Goal: Book appointment/travel/reservation

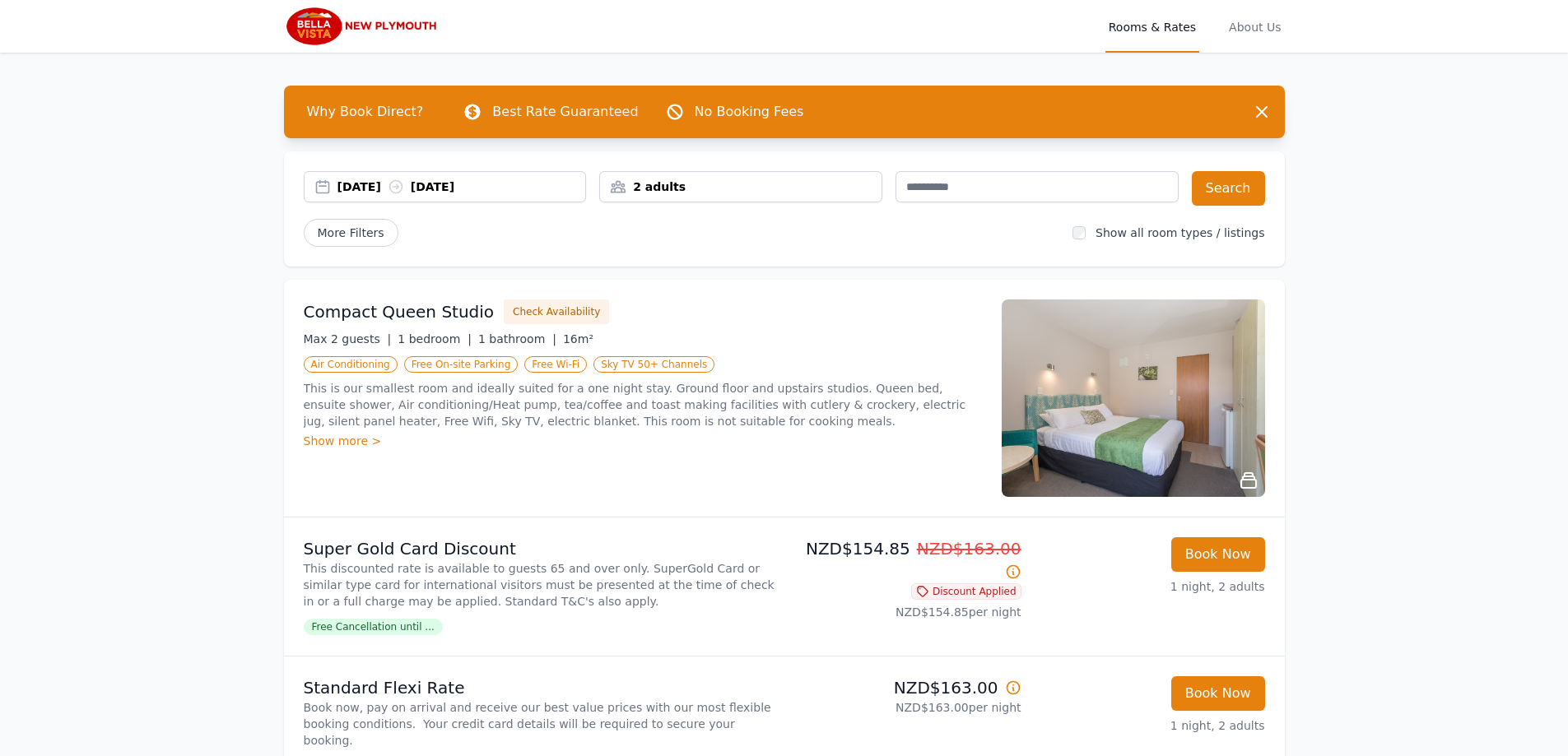
click at [354, 183] on div "15 Oct 2025 16 Oct 2025" at bounding box center [462, 187] width 249 height 17
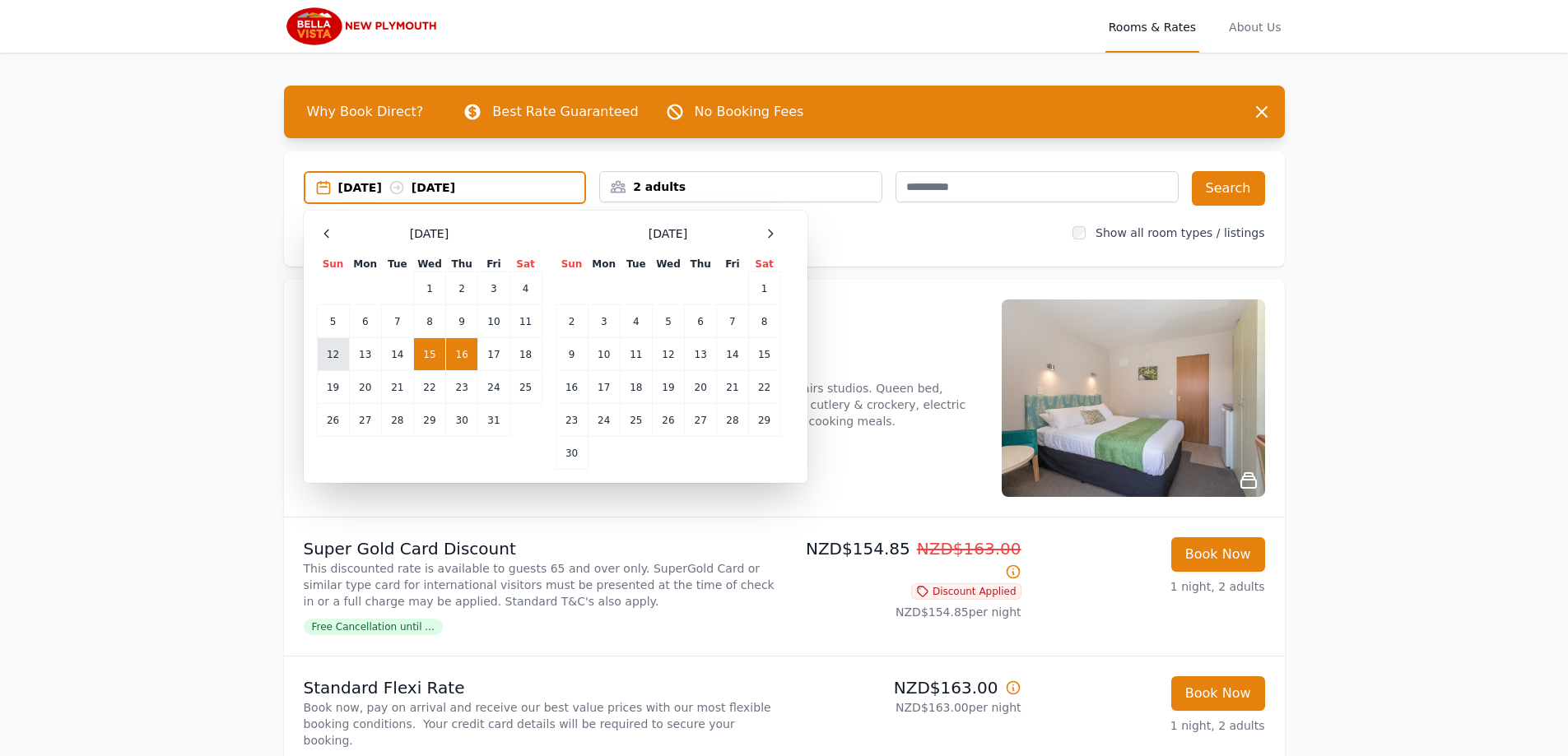
click at [330, 349] on td "12" at bounding box center [333, 355] width 32 height 33
click at [550, 179] on div "12 Oct 2025 --" at bounding box center [462, 188] width 247 height 17
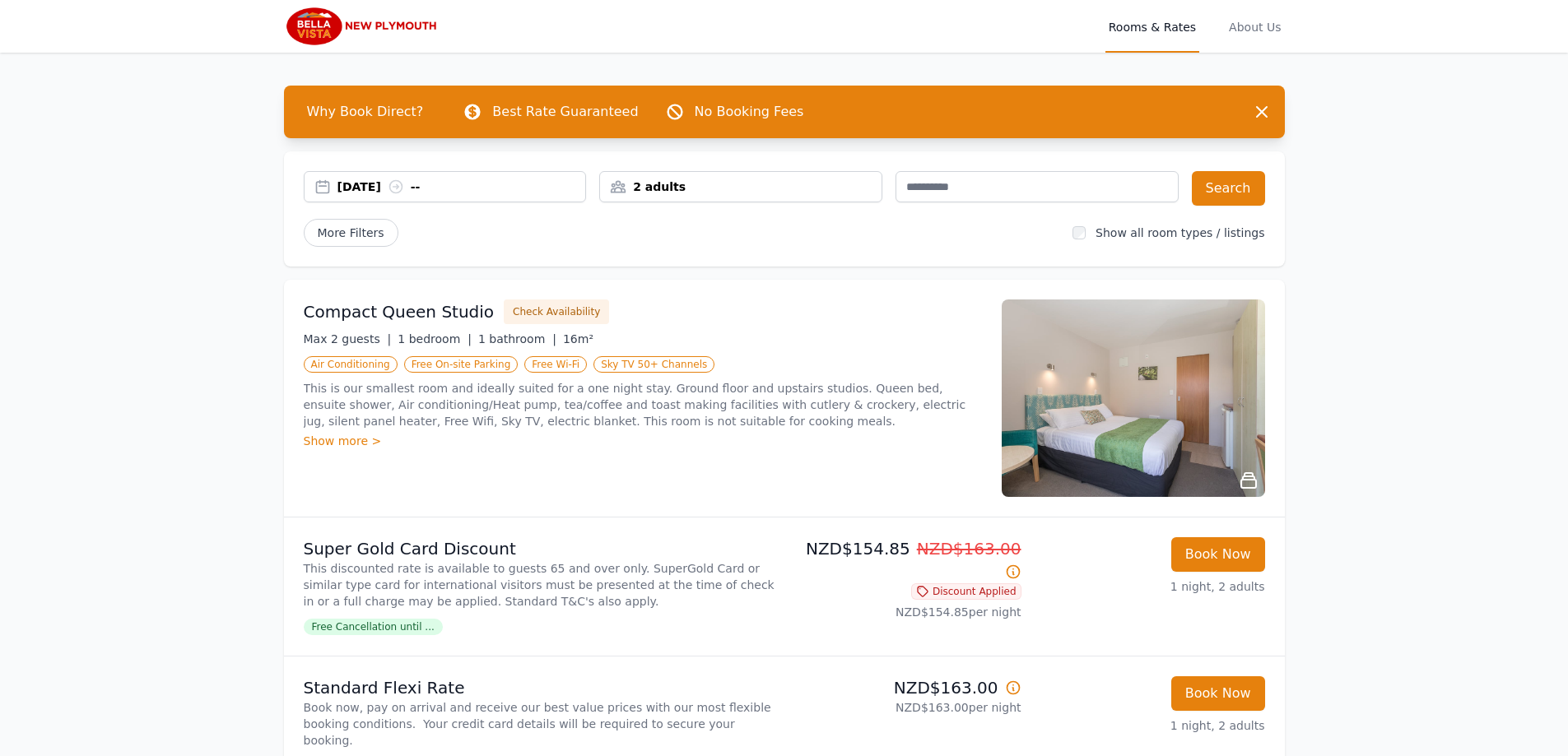
click at [517, 186] on div "12 Oct 2025 --" at bounding box center [462, 187] width 249 height 17
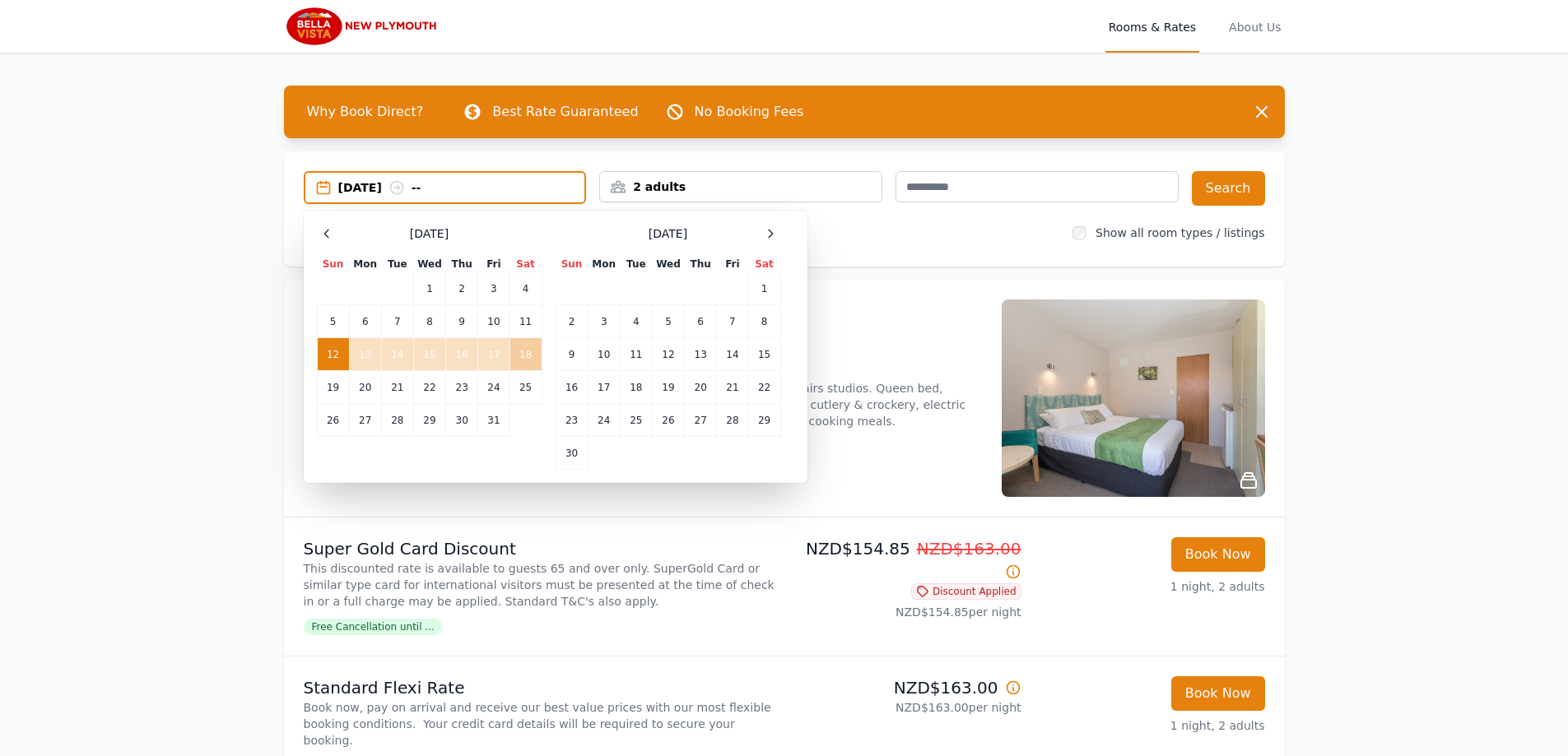
click at [536, 359] on td "18" at bounding box center [525, 355] width 32 height 33
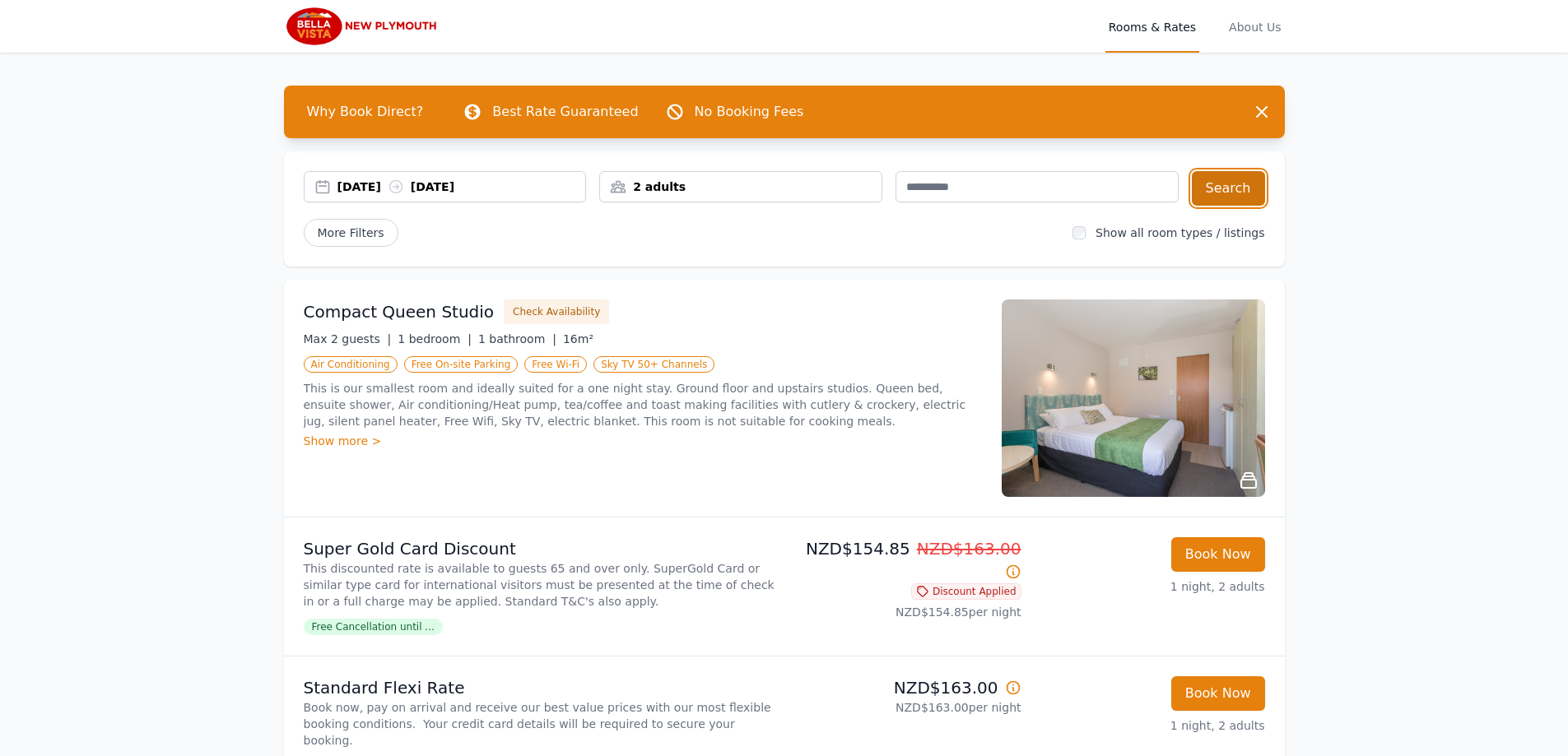
click at [1238, 192] on button "Search" at bounding box center [1229, 188] width 73 height 35
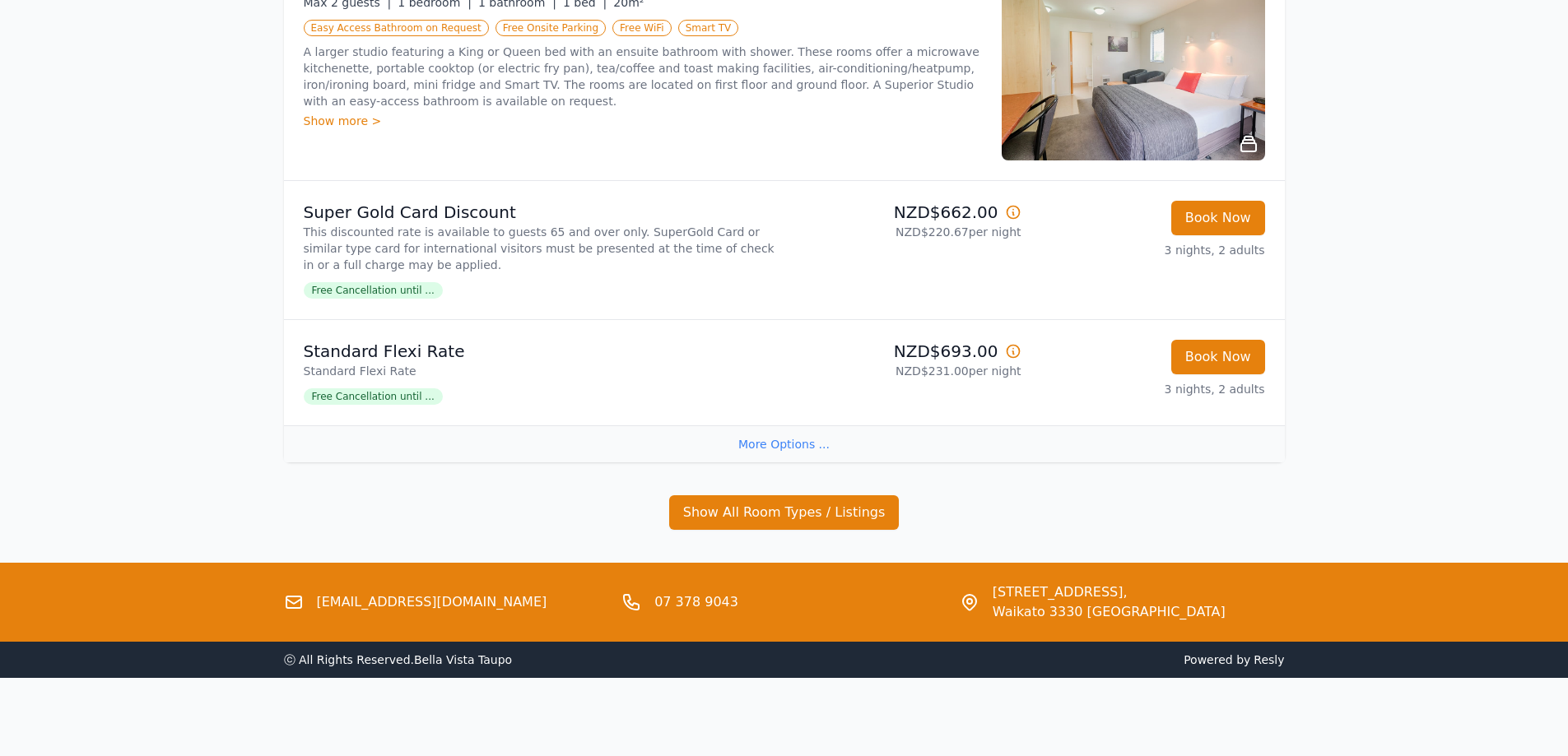
scroll to position [811, 0]
click at [753, 510] on button "Show All Room Types / Listings" at bounding box center [784, 512] width 231 height 35
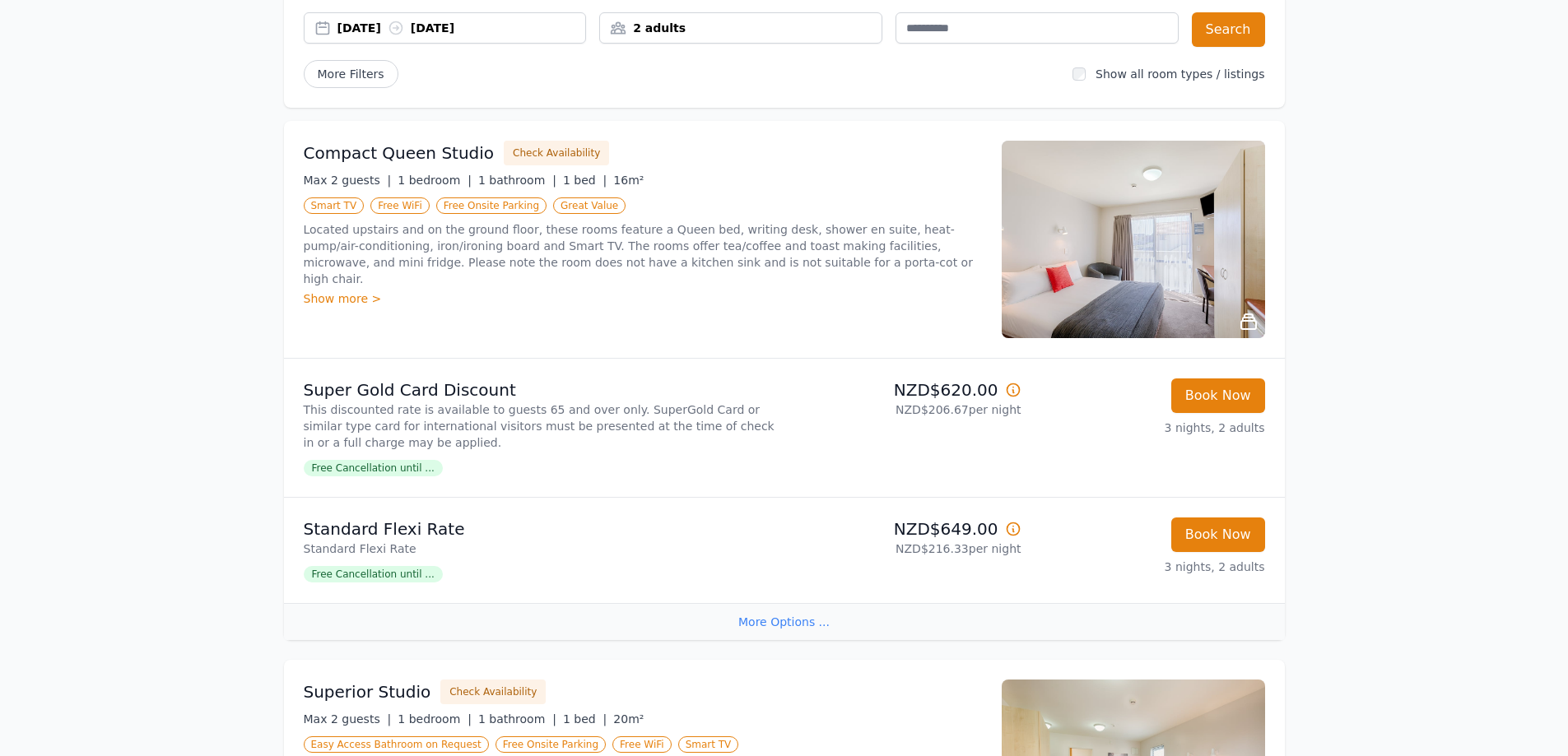
scroll to position [0, 0]
